Goal: Entertainment & Leisure: Browse casually

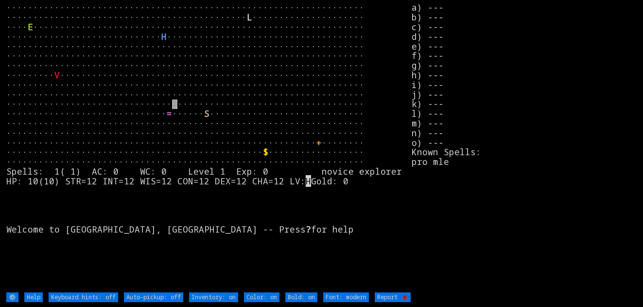
click at [310, 92] on larn "··································································· ···········…" at bounding box center [208, 147] width 405 height 288
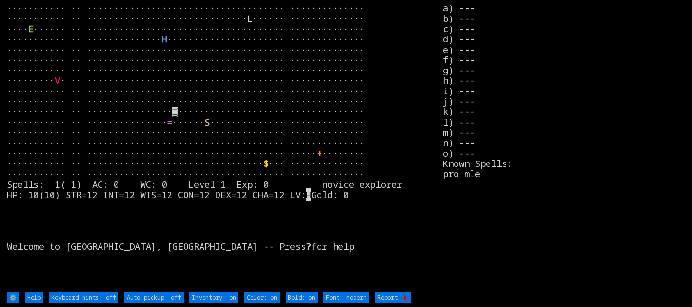
click at [621, 40] on stats "a) --- b) --- c) --- d) --- e) --- f) --- g) --- h) --- i) --- j) --- k) --- l)…" at bounding box center [564, 147] width 242 height 288
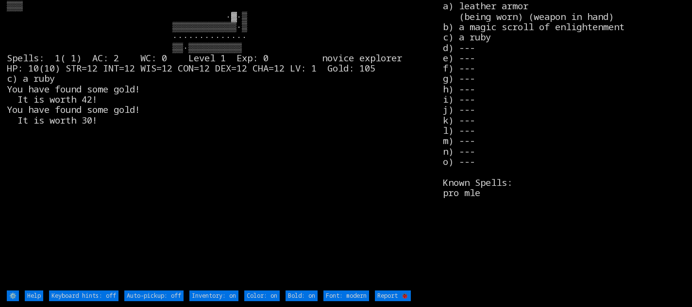
scroll to position [7, 0]
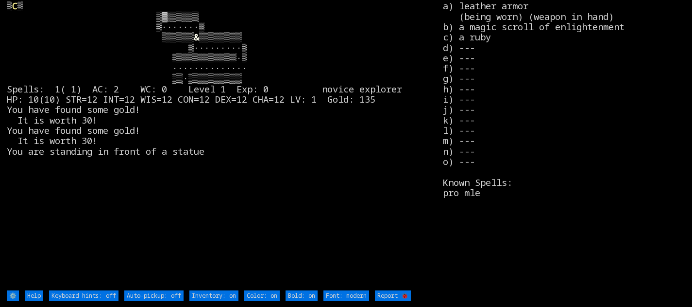
type off "Auto-pickup: on"
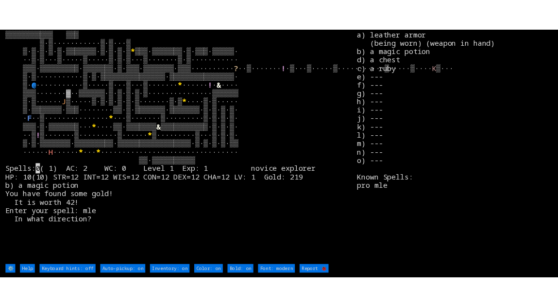
scroll to position [0, 0]
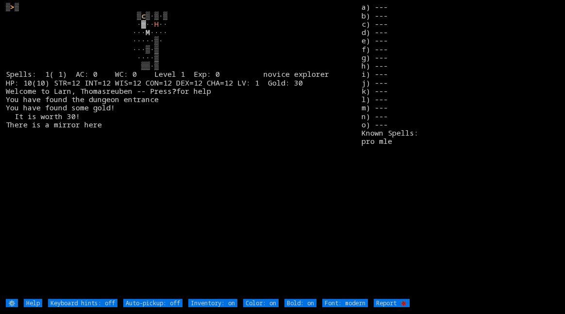
type off "Auto-pickup: on"
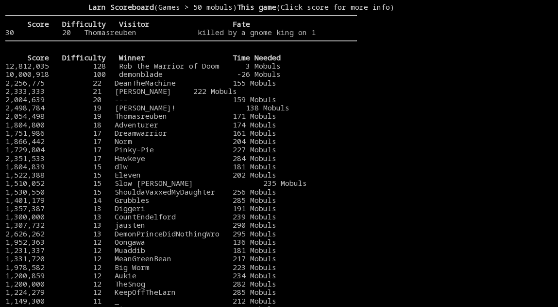
click at [441, 92] on stats at bounding box center [454, 147] width 195 height 288
click at [497, 68] on stats at bounding box center [454, 147] width 195 height 288
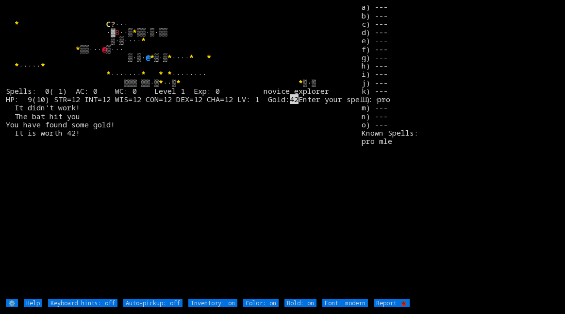
type off "Auto-pickup: on"
